Goal: Check status: Check status

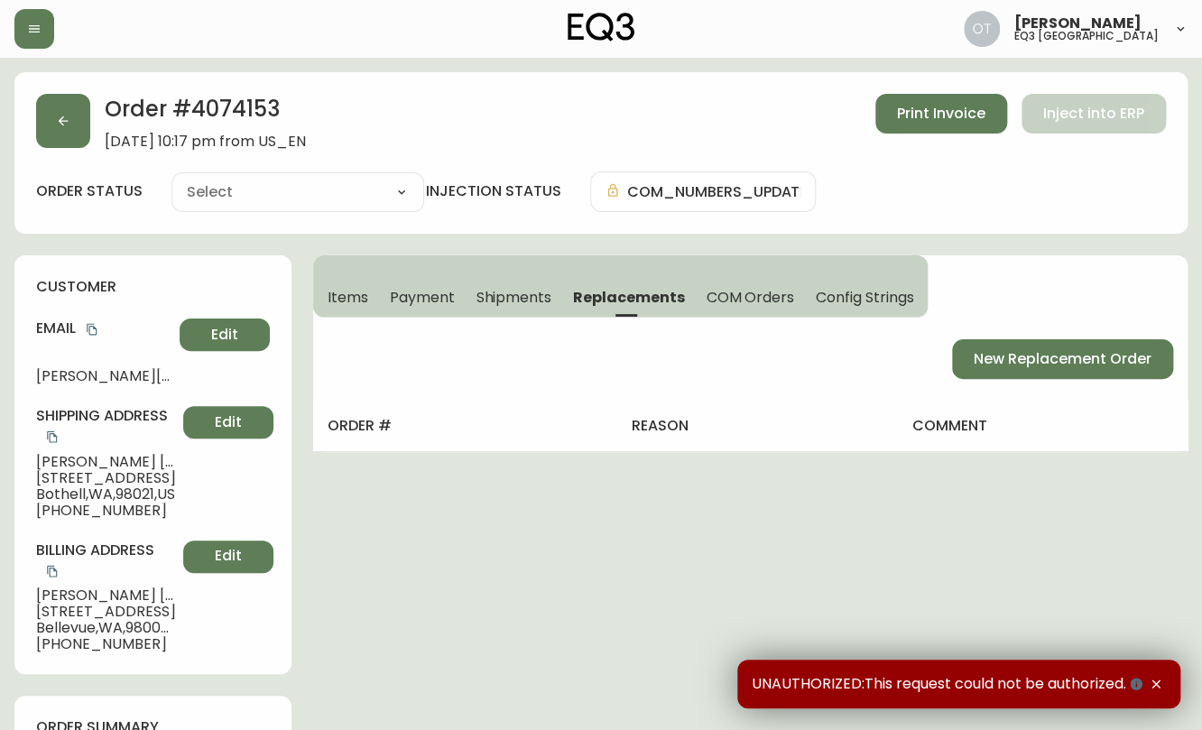
type input "Fully Shipped"
select select "FULLY_SHIPPED"
click at [67, 130] on button "button" at bounding box center [63, 121] width 54 height 54
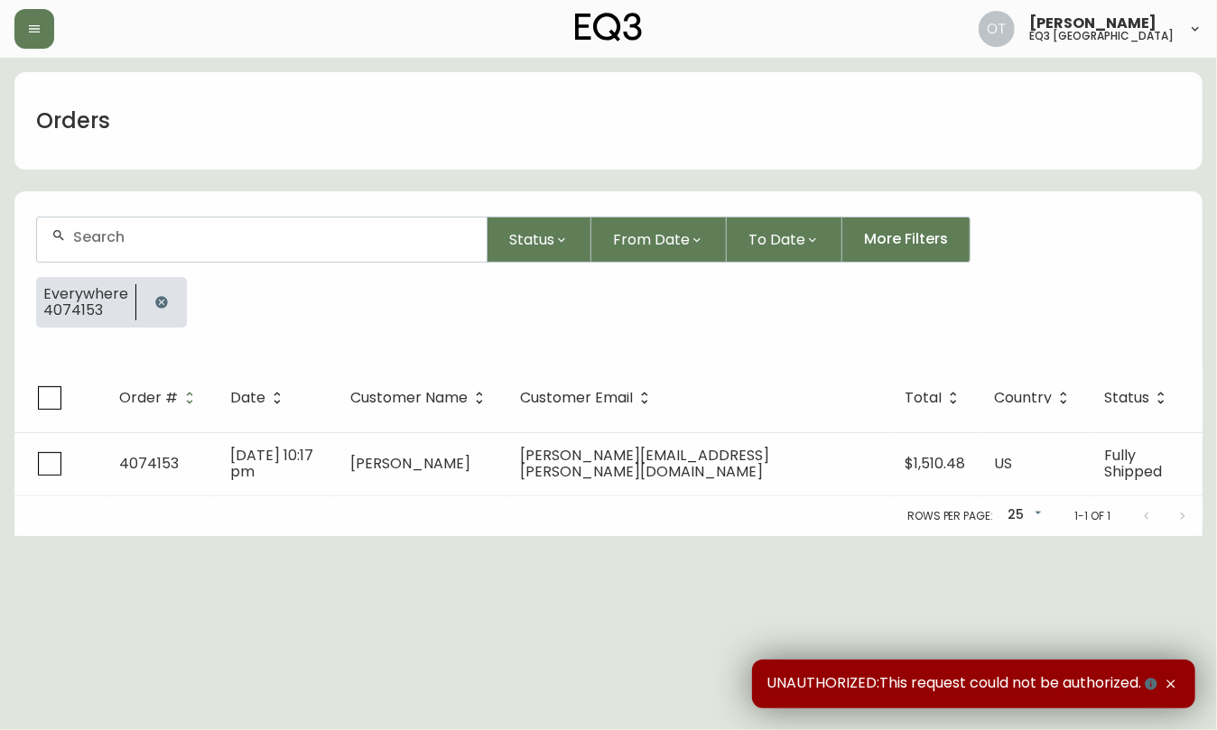
click at [201, 245] on div at bounding box center [262, 240] width 450 height 44
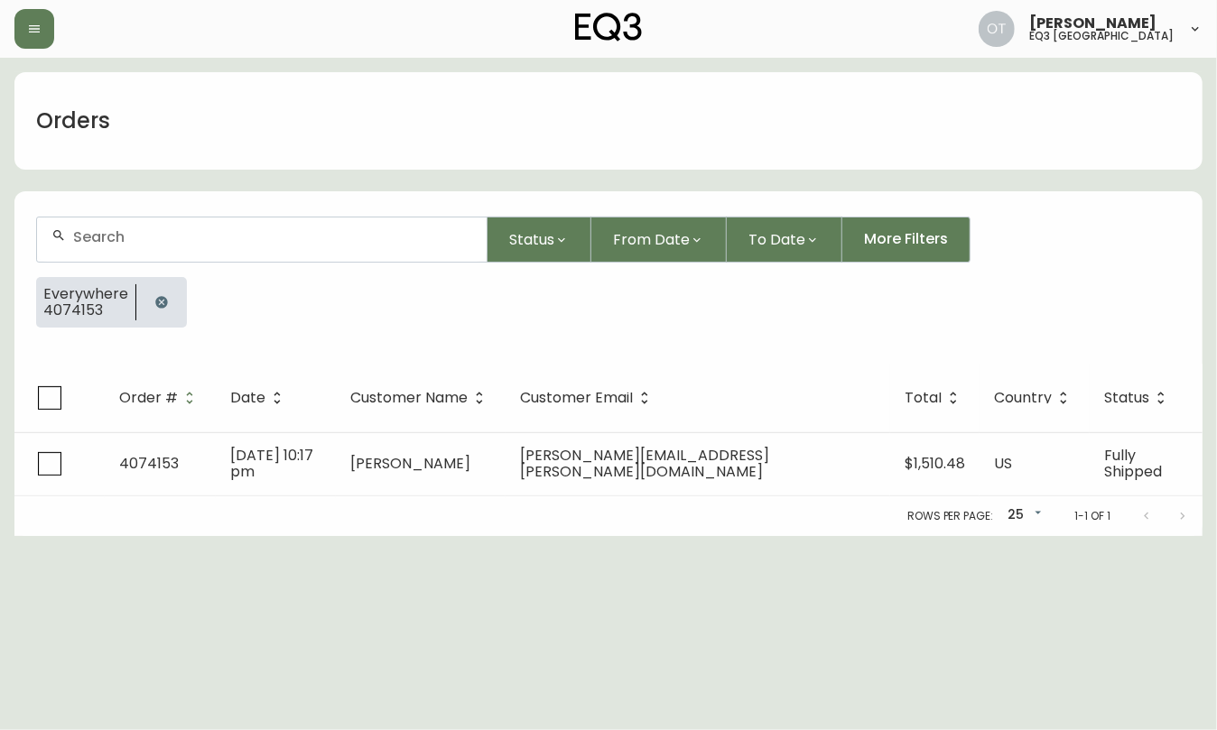
paste input "4134464"
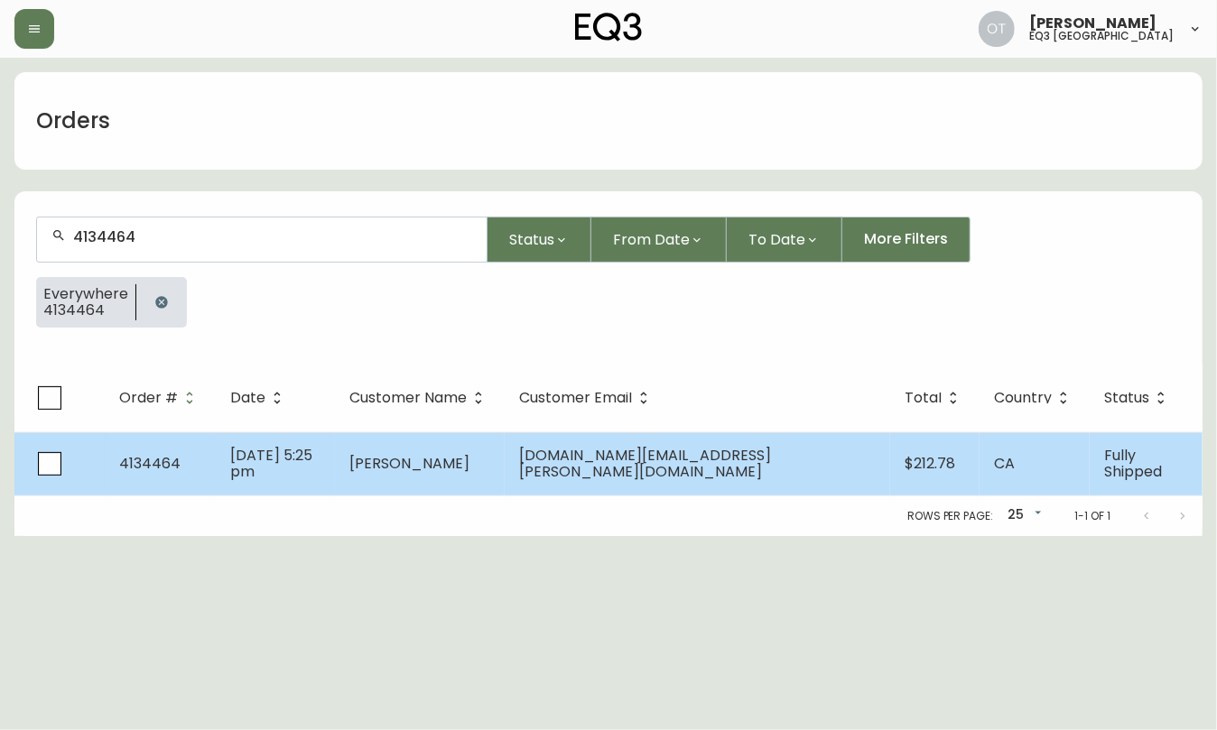
type input "4134464"
click at [195, 478] on td "4134464" at bounding box center [160, 463] width 111 height 63
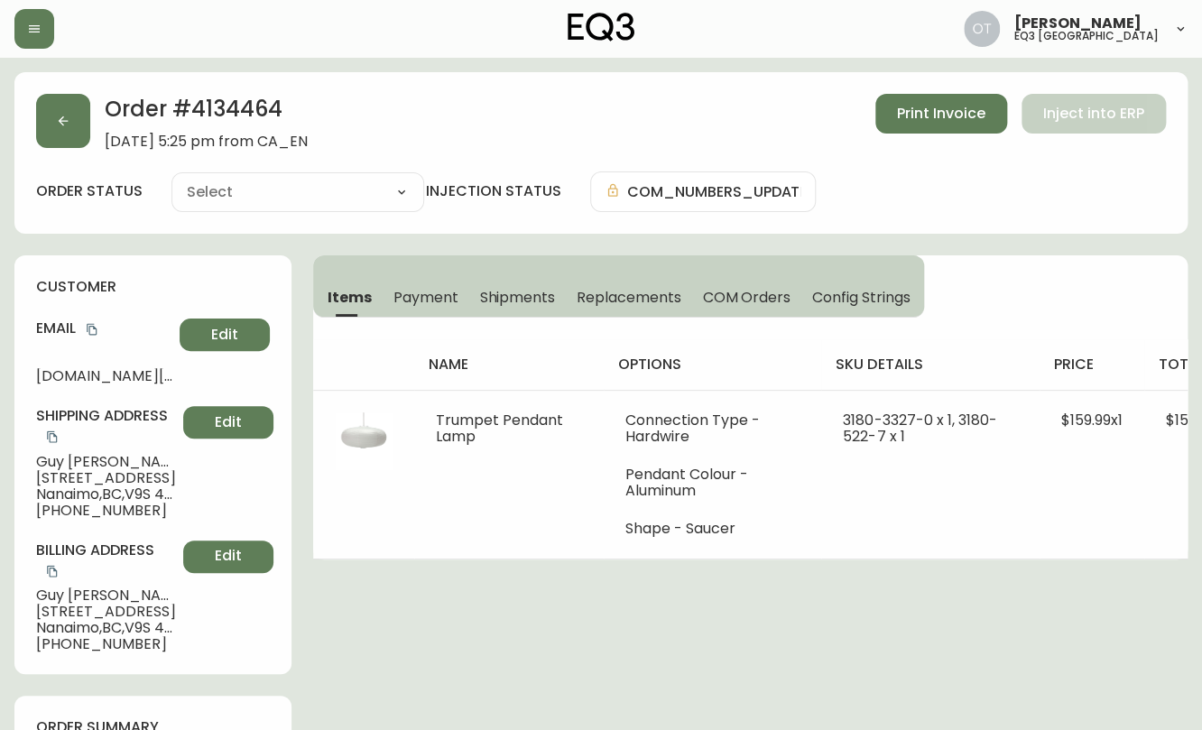
type input "Fully Shipped"
select select "FULLY_SHIPPED"
click at [515, 293] on span "Shipments" at bounding box center [517, 297] width 76 height 19
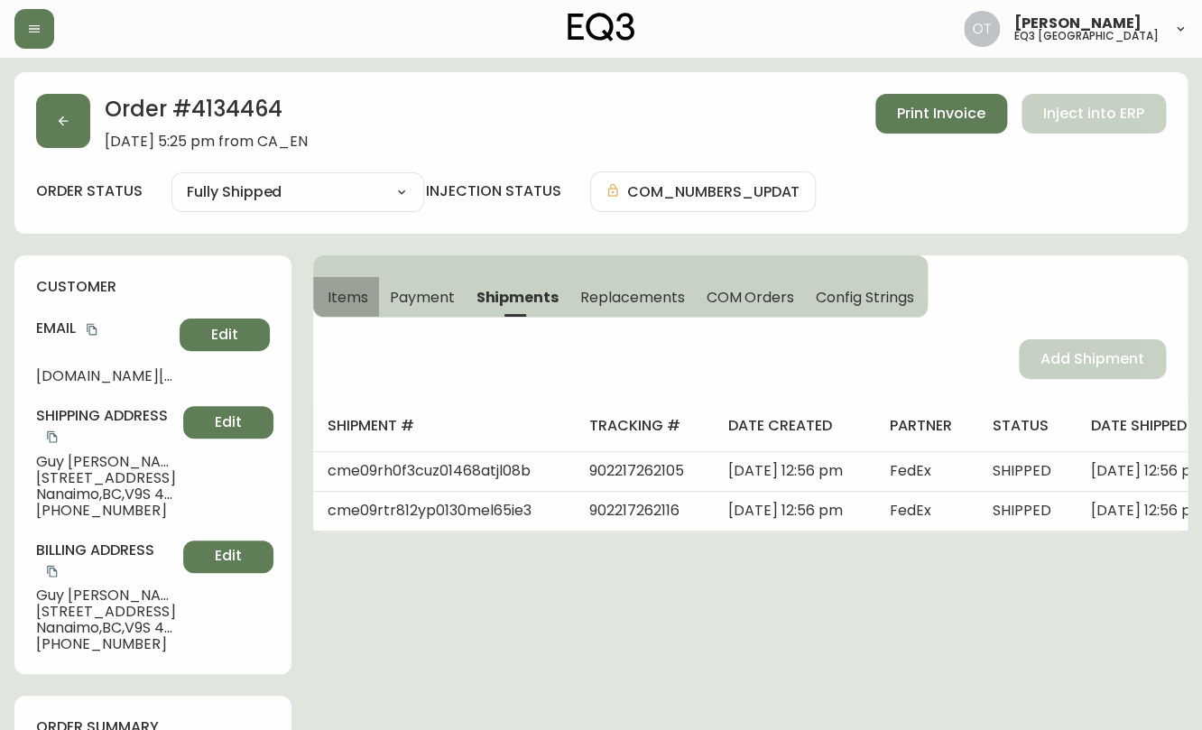
click at [356, 294] on span "Items" at bounding box center [348, 297] width 41 height 19
